Goal: Information Seeking & Learning: Find specific page/section

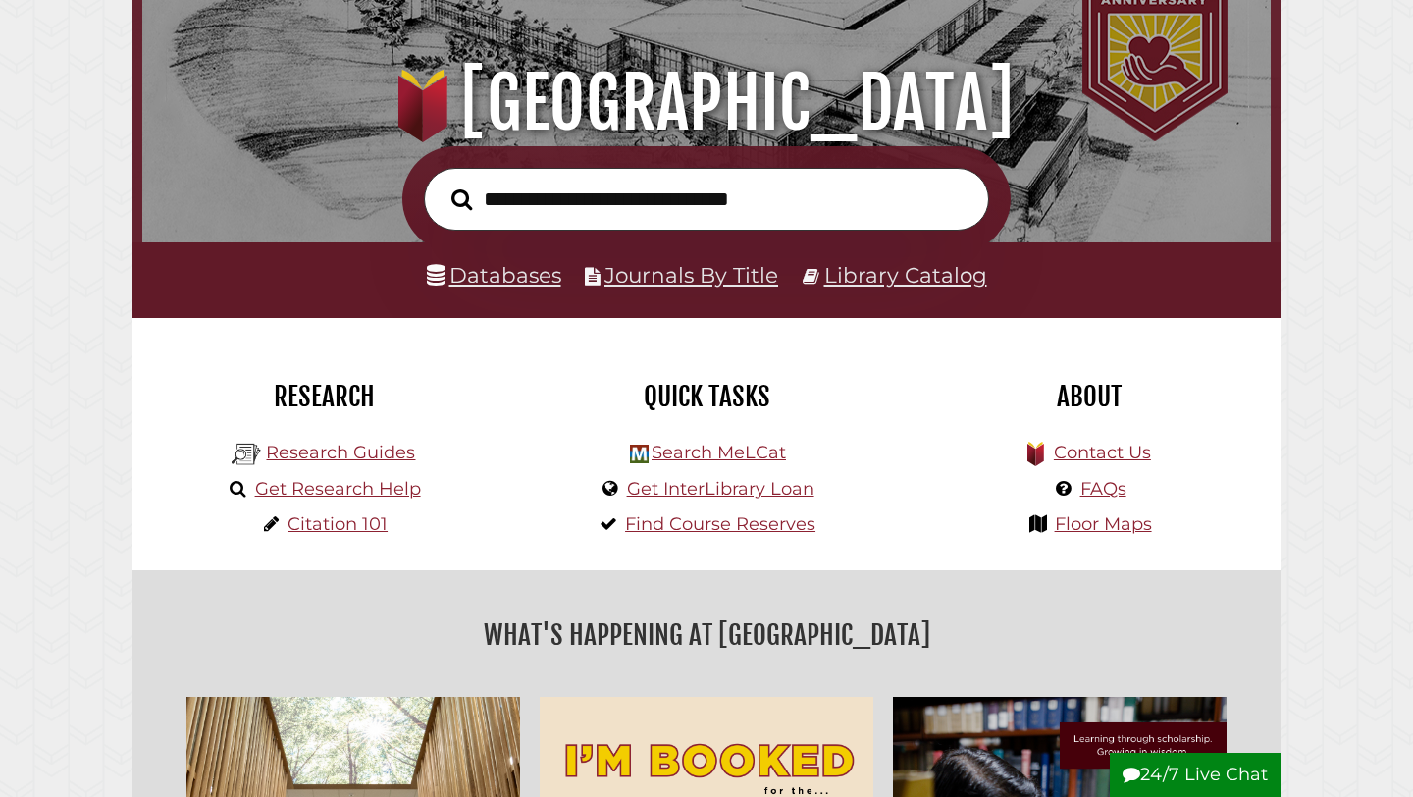
scroll to position [197, 0]
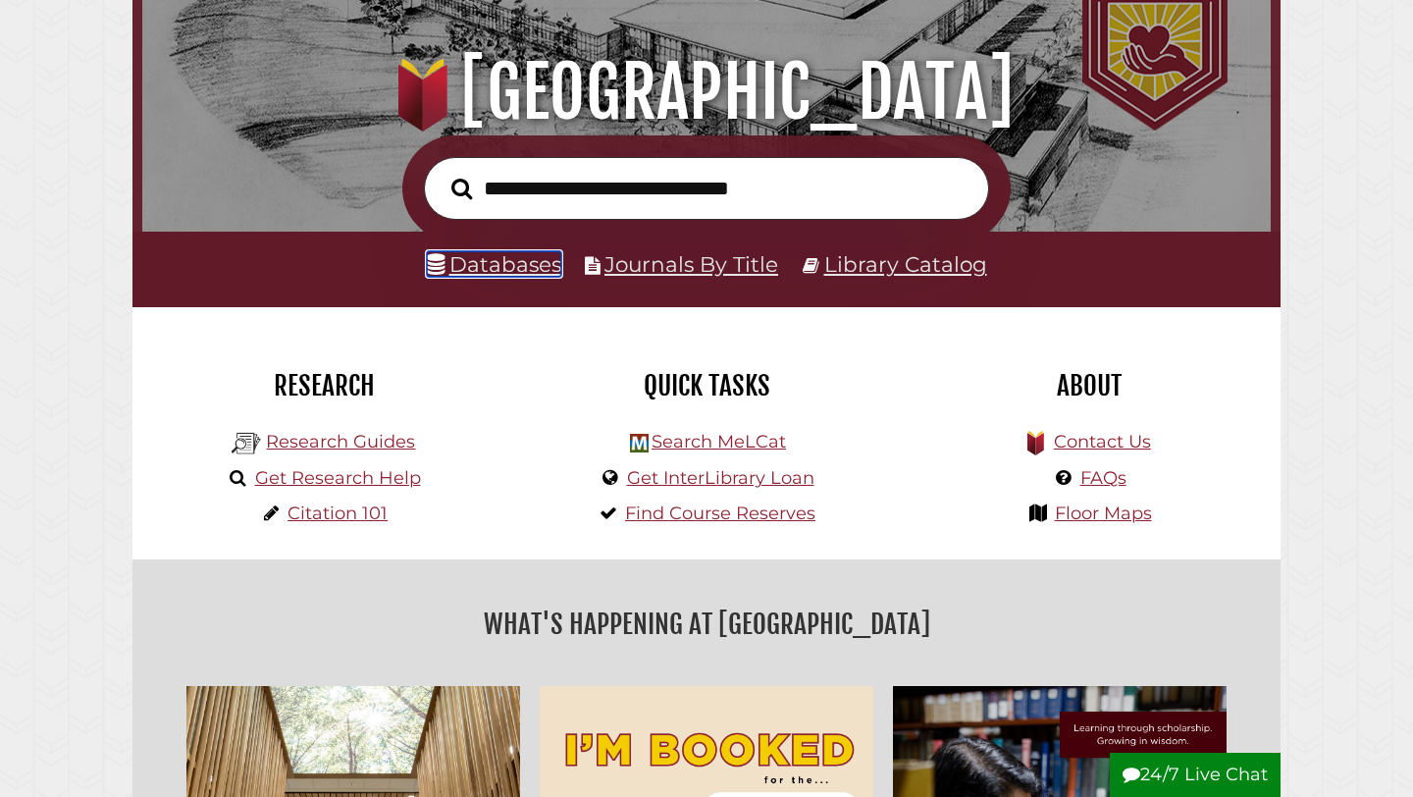
click at [533, 262] on link "Databases" at bounding box center [494, 264] width 134 height 26
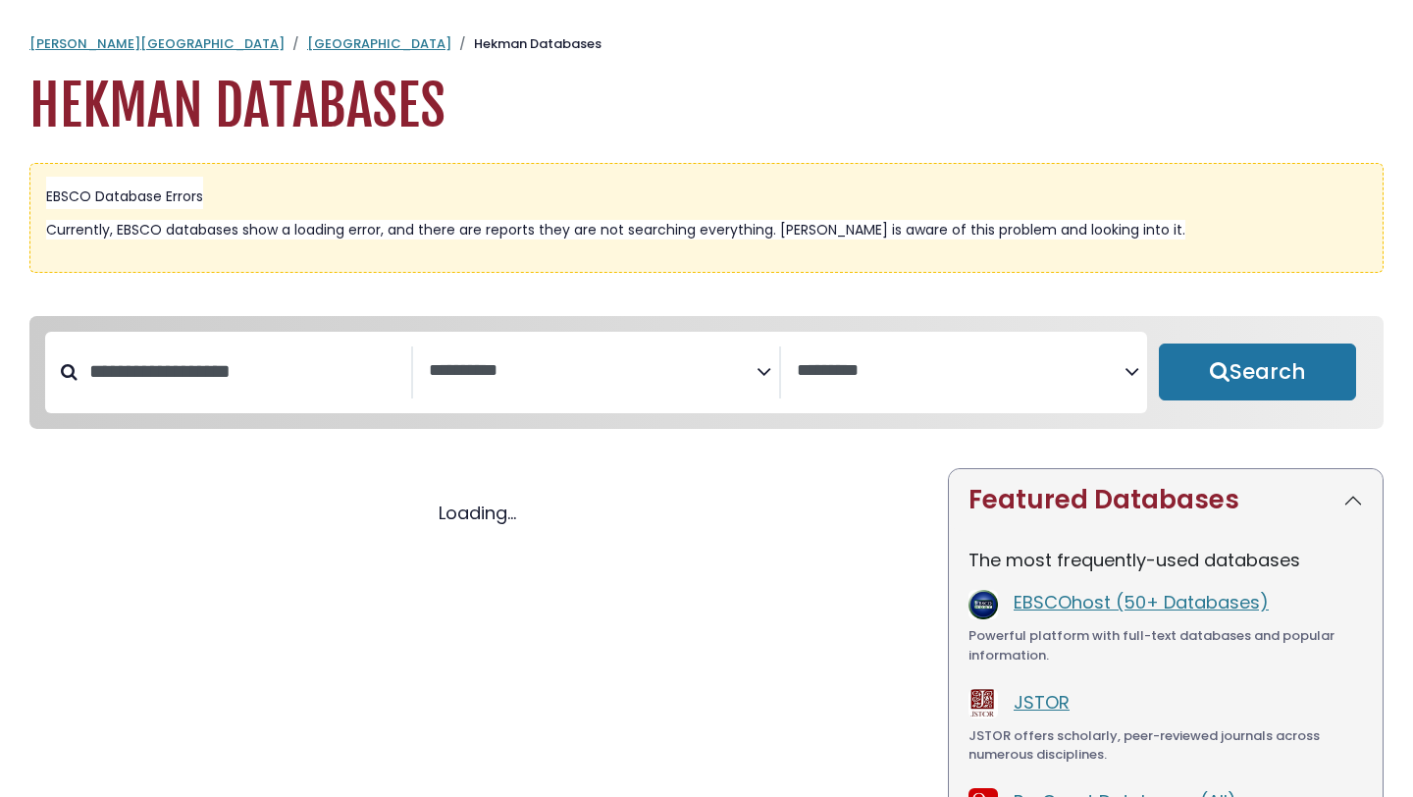
select select "Database Subject Filter"
select select "Database Vendors Filter"
select select "Database Subject Filter"
select select "Database Vendors Filter"
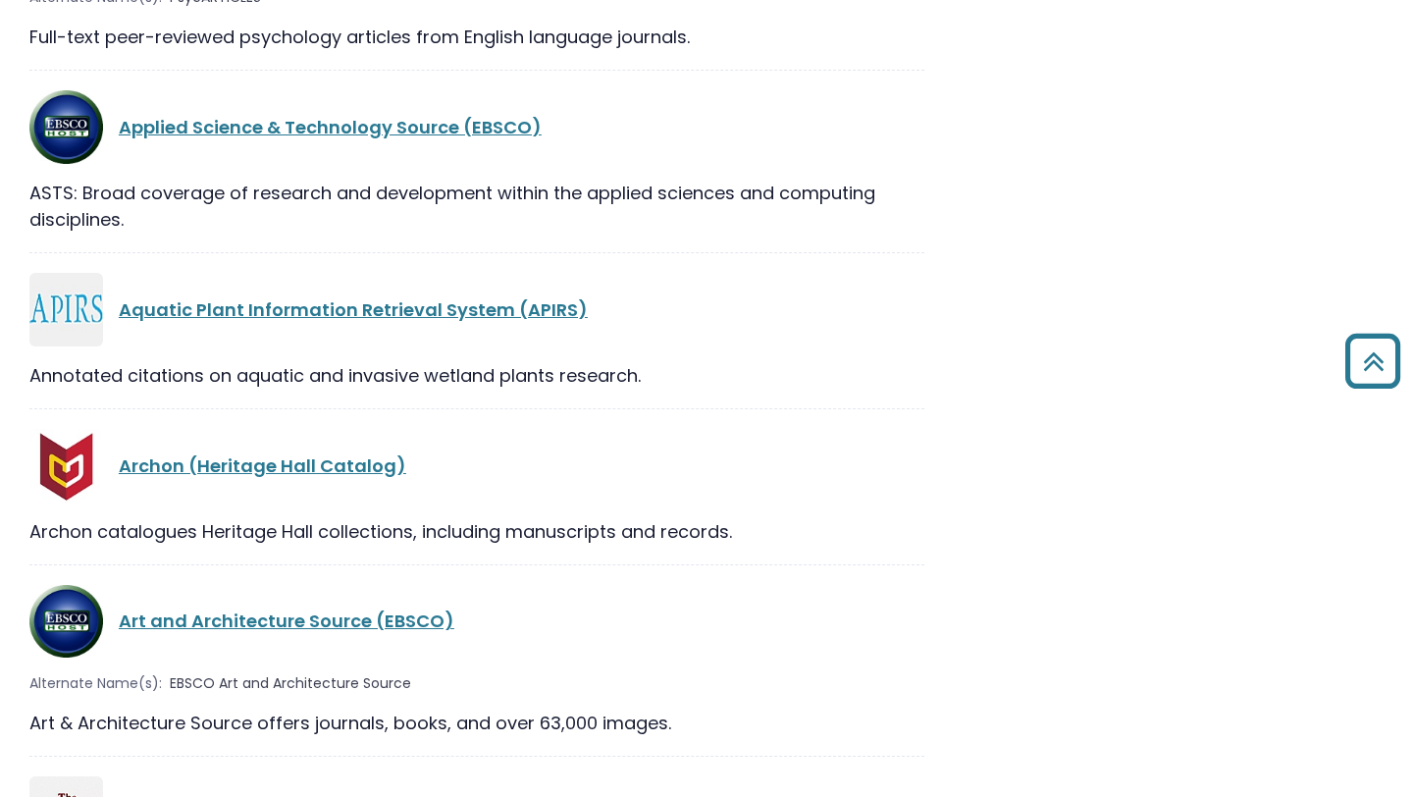
scroll to position [3711, 0]
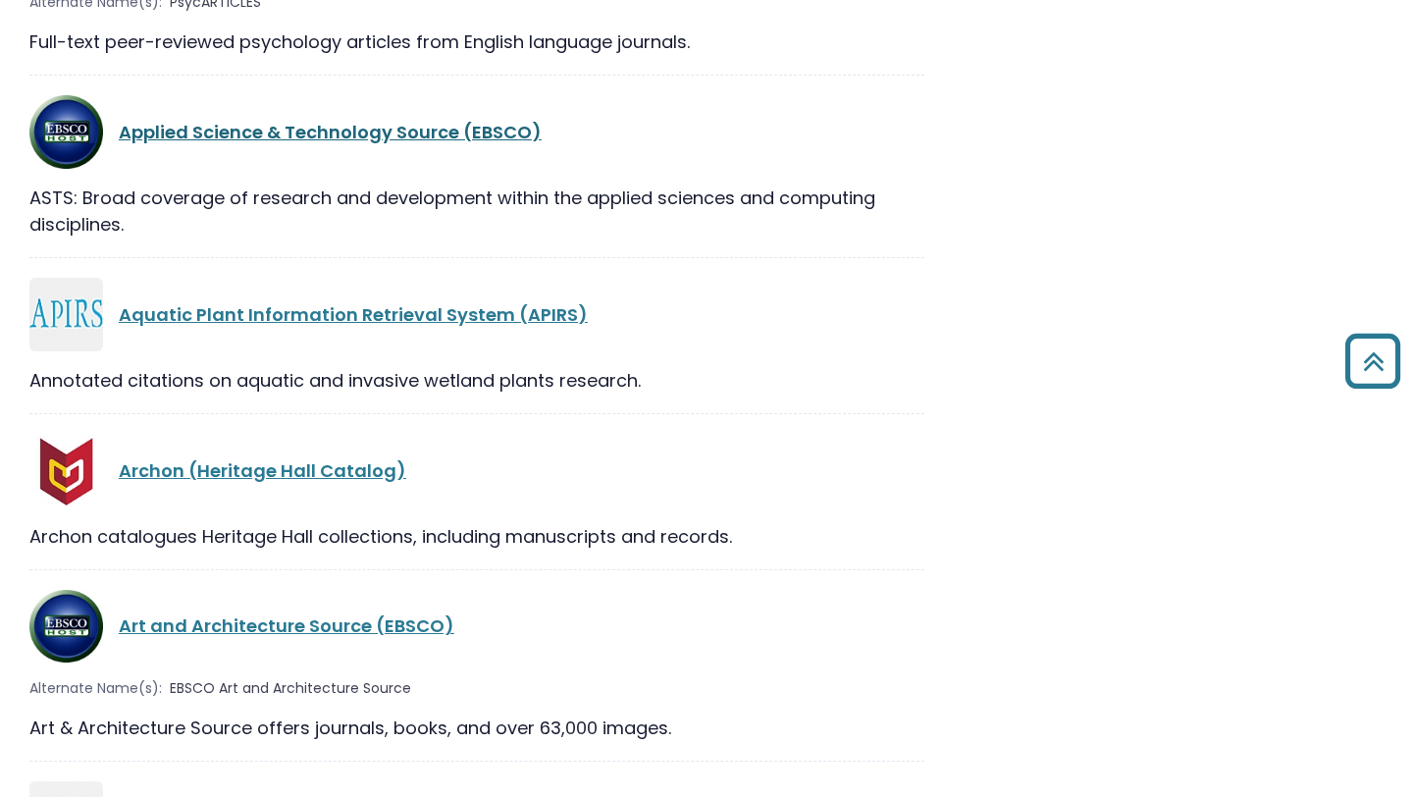
click at [344, 139] on link "Applied Science & Technology Source (EBSCO)" at bounding box center [330, 132] width 423 height 25
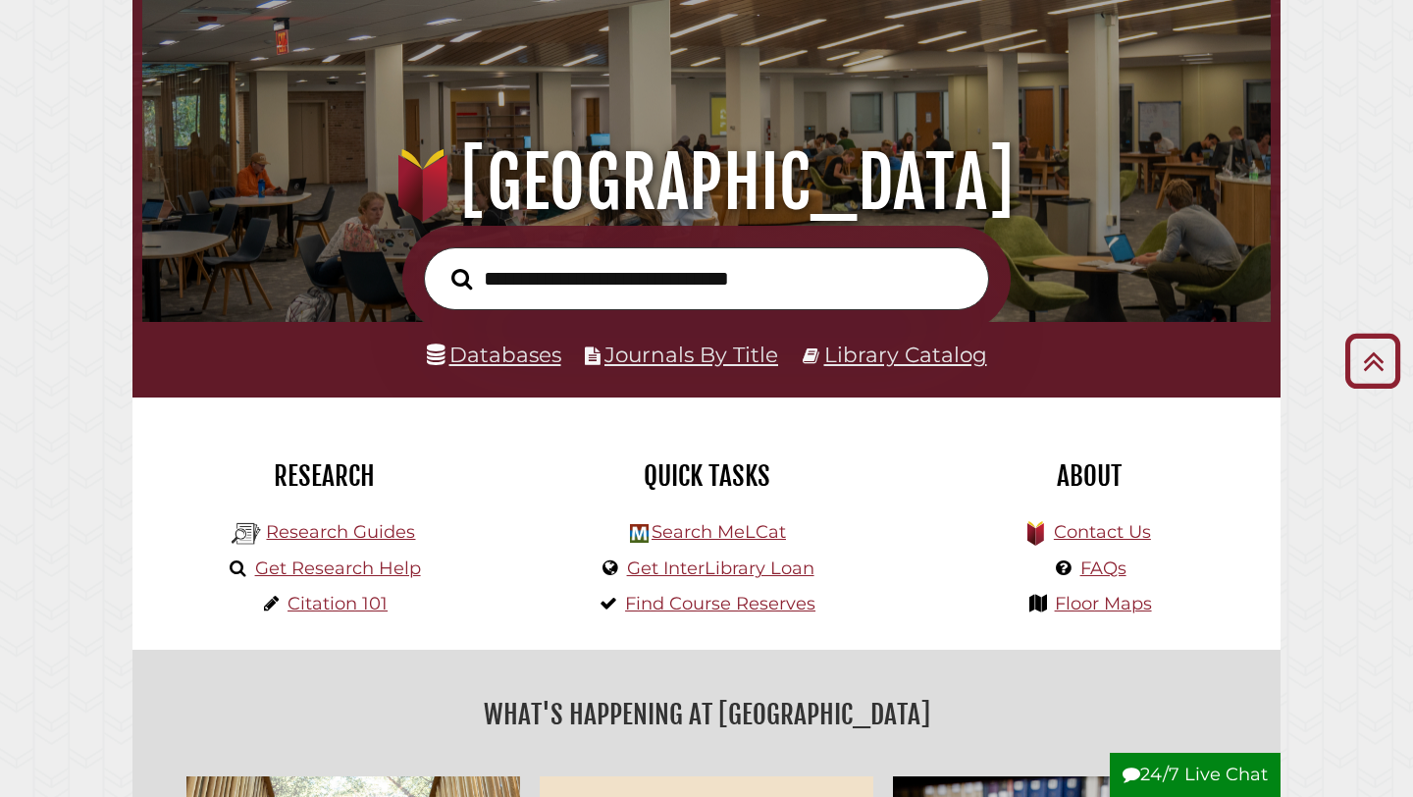
scroll to position [105, 0]
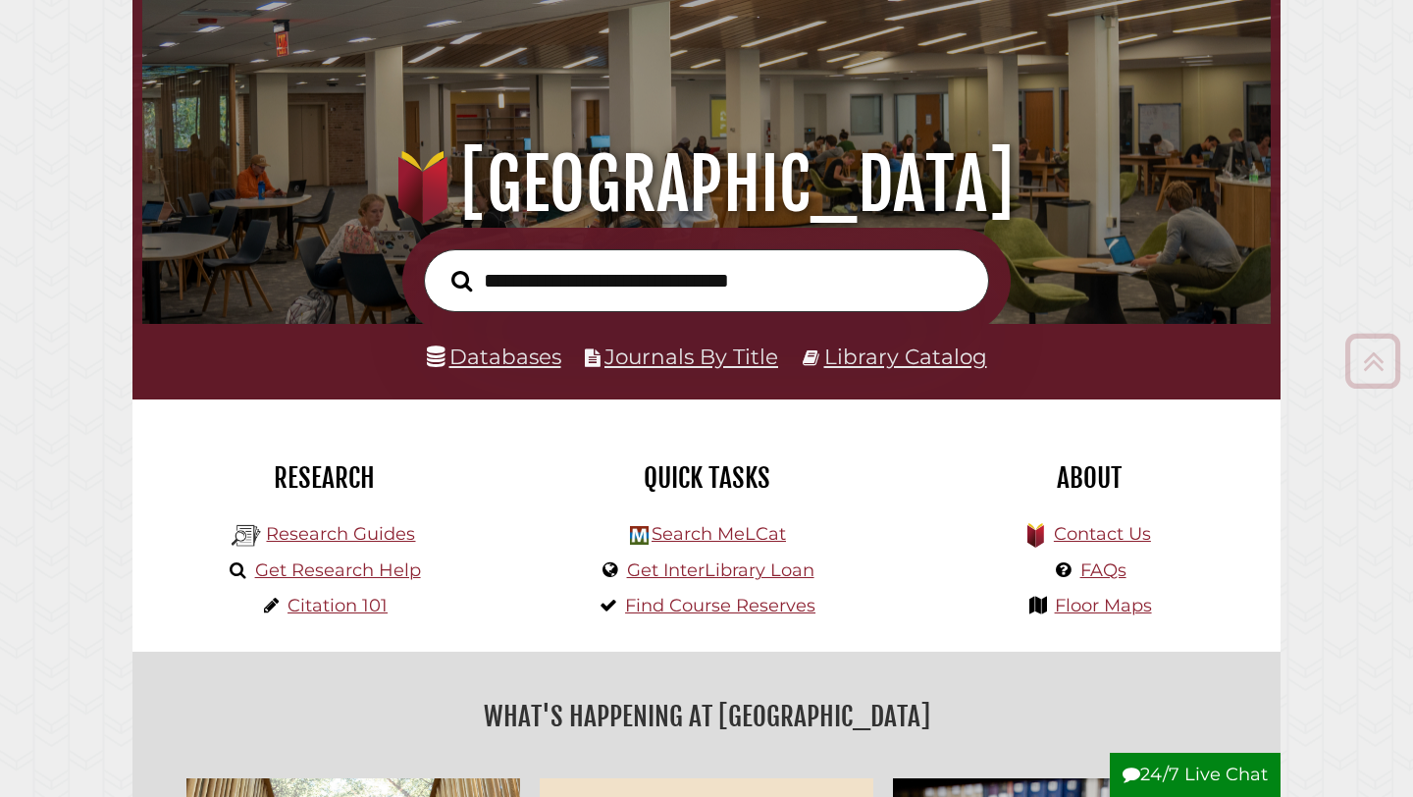
click at [643, 237] on form at bounding box center [706, 281] width 608 height 107
click at [641, 280] on input "text" at bounding box center [706, 281] width 565 height 64
type input "*"
type input "***"
click at [442, 265] on button "Search" at bounding box center [462, 281] width 40 height 32
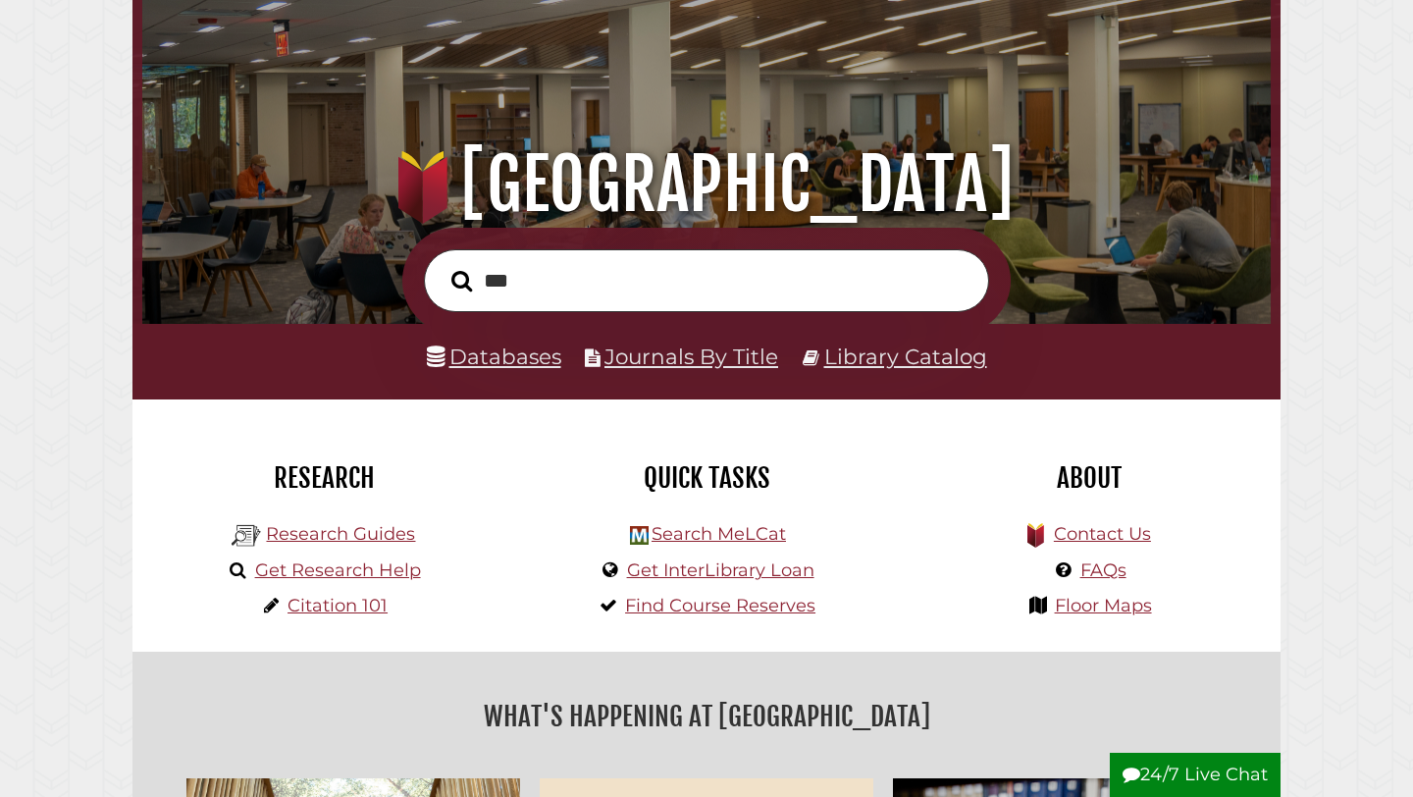
click at [442, 265] on button "Search" at bounding box center [462, 281] width 40 height 32
